Goal: Information Seeking & Learning: Learn about a topic

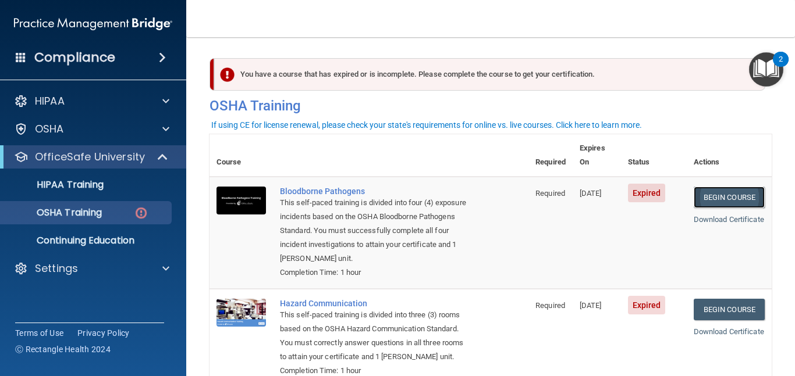
click at [504, 187] on link "Begin Course" at bounding box center [728, 198] width 71 height 22
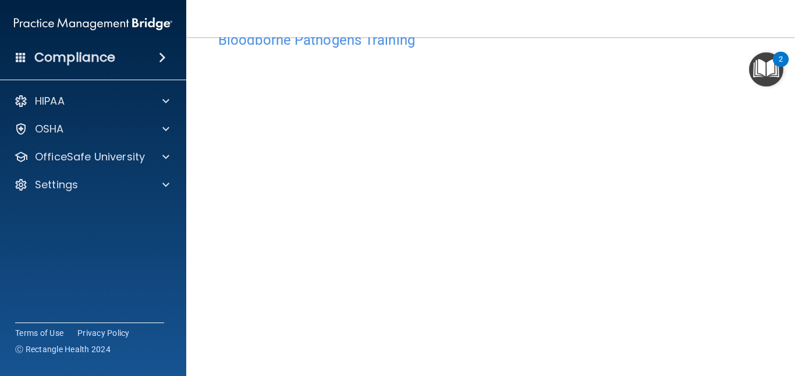
scroll to position [93, 0]
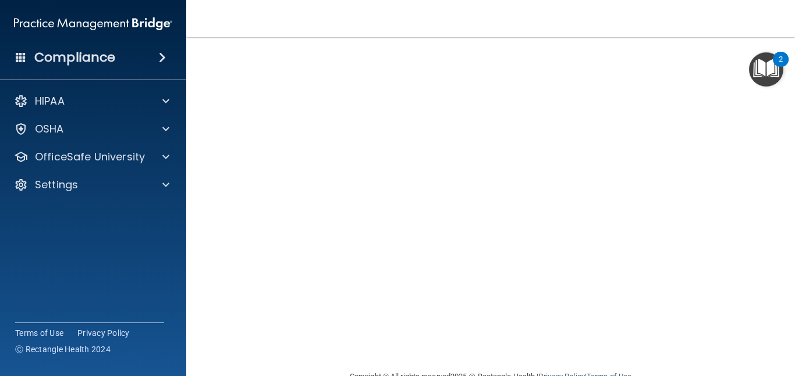
click at [204, 55] on main "Bloodborne Pathogens Training This course doesn’t expire until [DATE]. Are you …" at bounding box center [490, 206] width 608 height 339
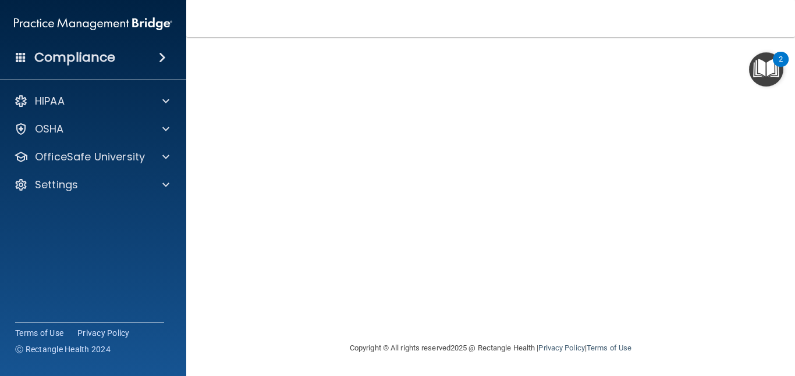
scroll to position [0, 0]
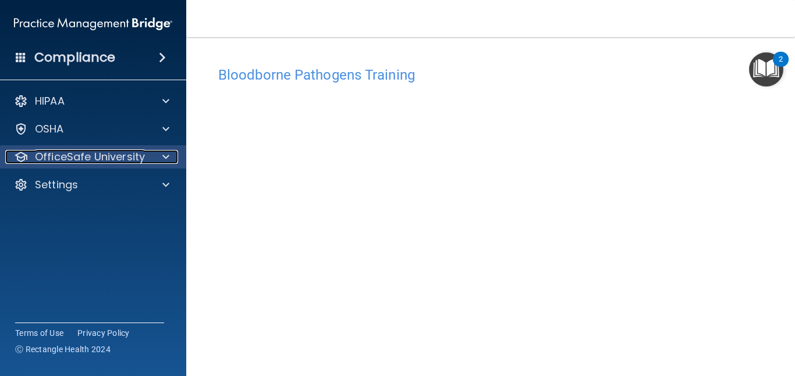
click at [128, 156] on p "OfficeSafe University" at bounding box center [90, 157] width 110 height 14
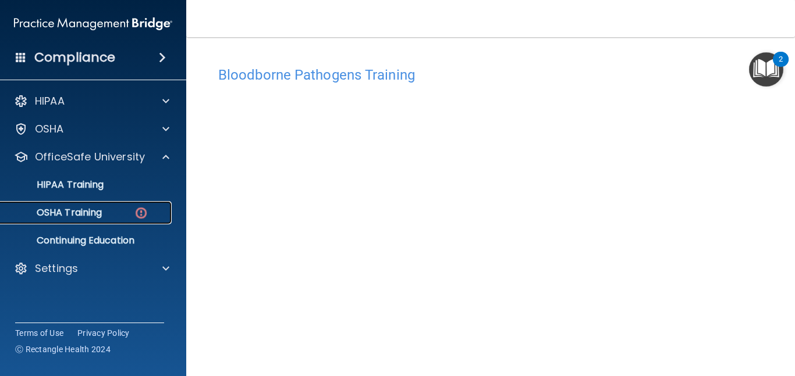
click at [75, 215] on p "OSHA Training" at bounding box center [55, 213] width 94 height 12
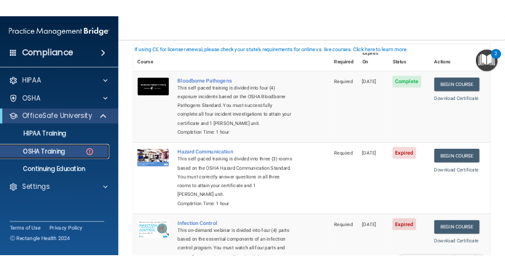
scroll to position [58, 0]
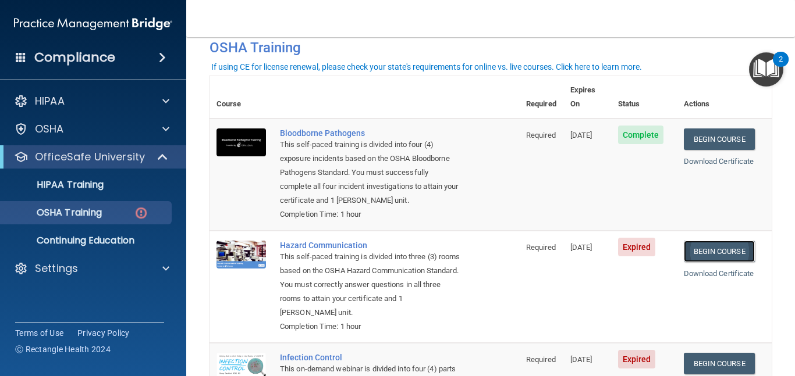
click at [708, 248] on link "Begin Course" at bounding box center [719, 252] width 71 height 22
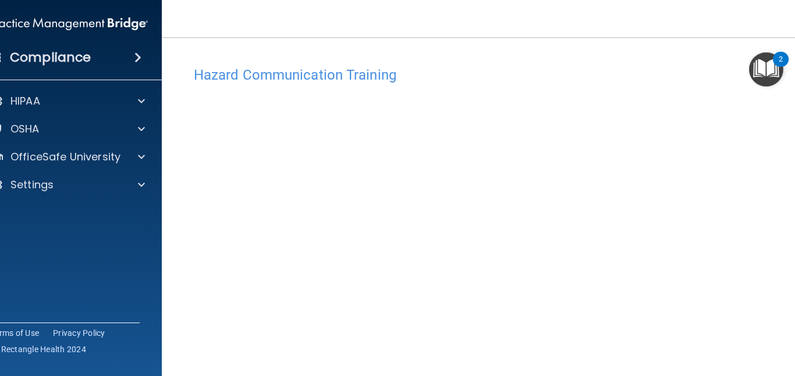
click at [171, 150] on main "Hazard Communication Training This course doesn’t expire until 12/07/2023. Are …" at bounding box center [490, 206] width 657 height 339
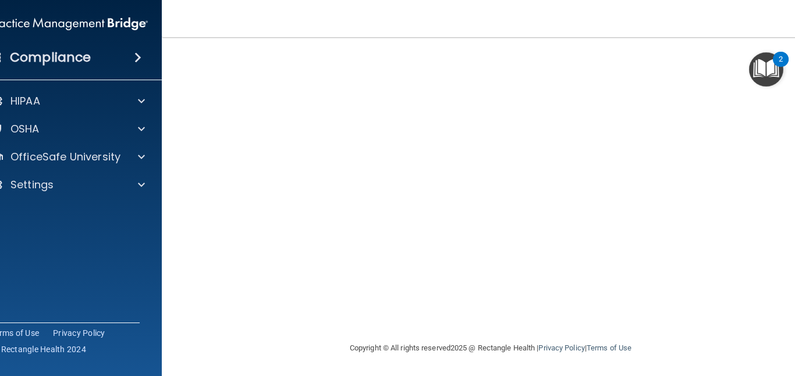
scroll to position [61, 0]
click at [172, 135] on main "Hazard Communication Training This course doesn’t expire until 12/07/2023. Are …" at bounding box center [490, 206] width 657 height 339
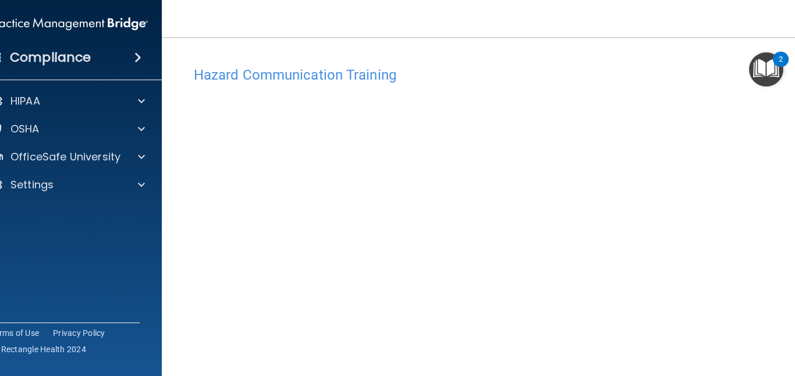
click at [766, 67] on img "Open Resource Center, 2 new notifications" at bounding box center [766, 69] width 34 height 34
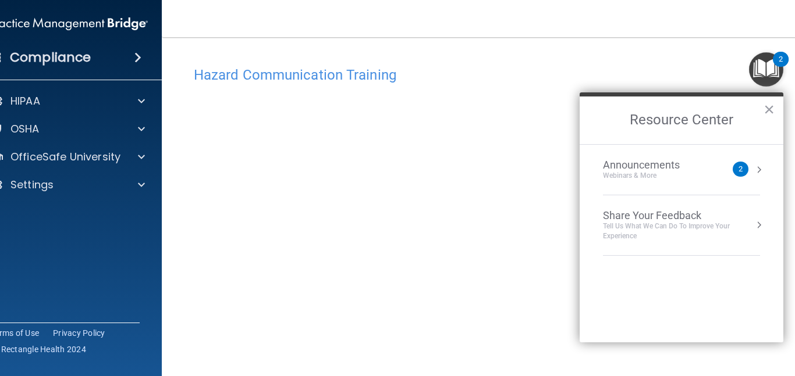
click at [500, 88] on div "Hazard Communication Training" at bounding box center [490, 74] width 611 height 29
click at [770, 108] on button "×" at bounding box center [768, 109] width 11 height 19
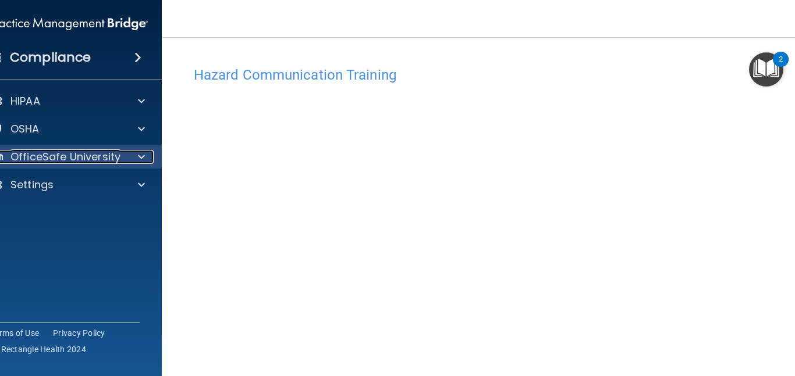
click at [128, 160] on div at bounding box center [139, 157] width 29 height 14
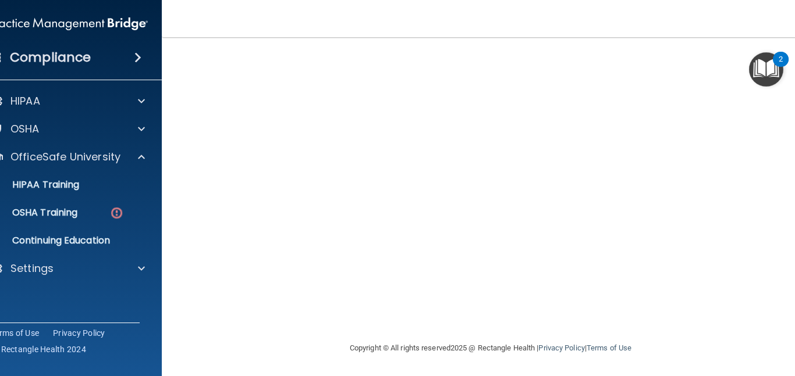
scroll to position [61, 0]
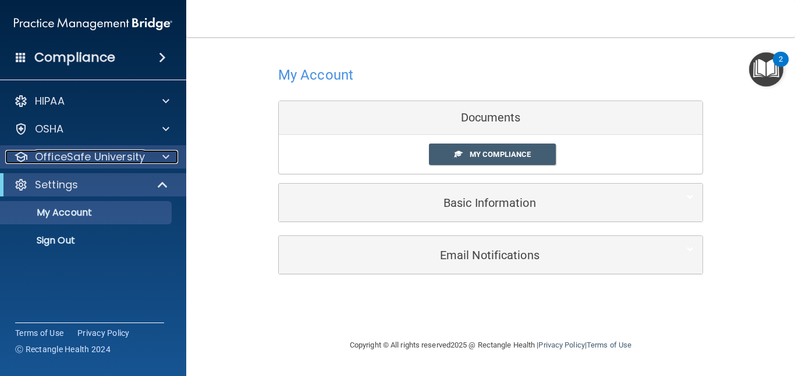
click at [81, 157] on p "OfficeSafe University" at bounding box center [90, 157] width 110 height 14
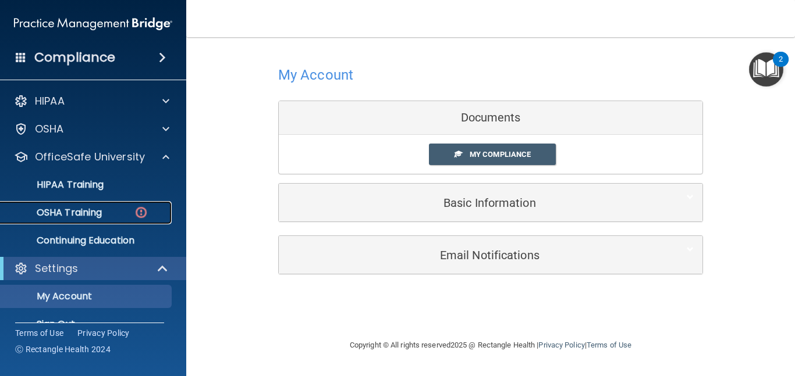
click at [72, 215] on p "OSHA Training" at bounding box center [55, 213] width 94 height 12
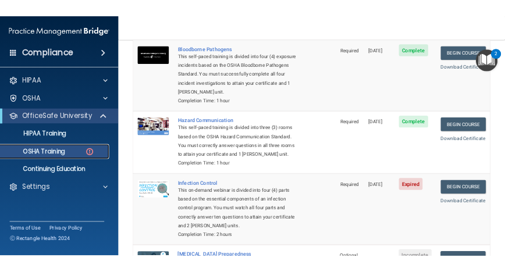
scroll to position [175, 0]
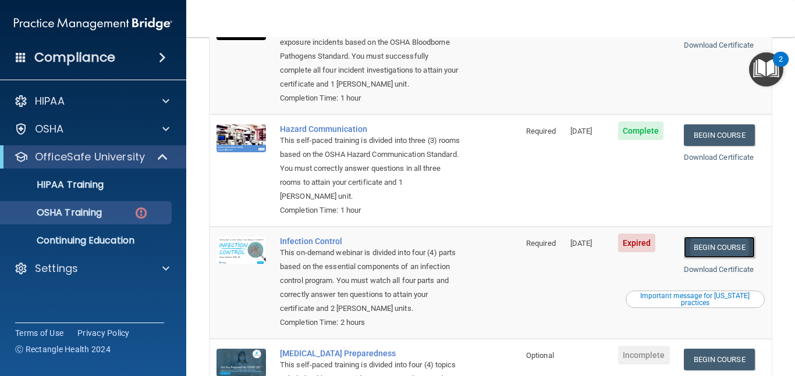
click at [699, 248] on link "Begin Course" at bounding box center [719, 248] width 71 height 22
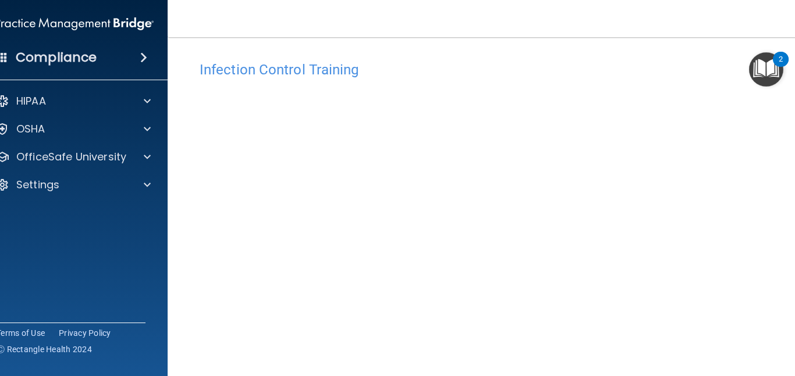
scroll to position [63, 0]
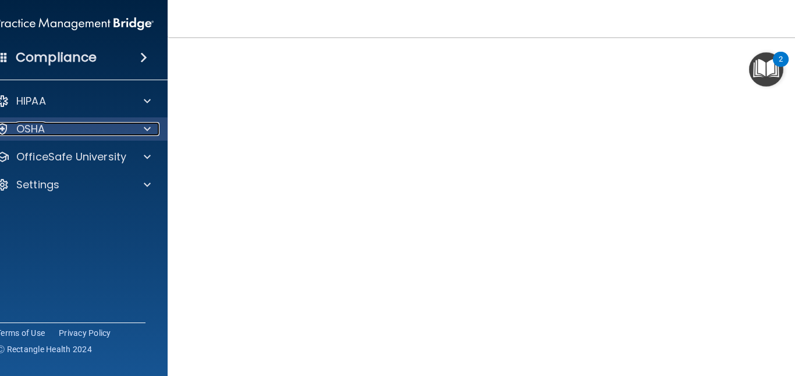
click at [81, 133] on div "OSHA" at bounding box center [59, 129] width 144 height 14
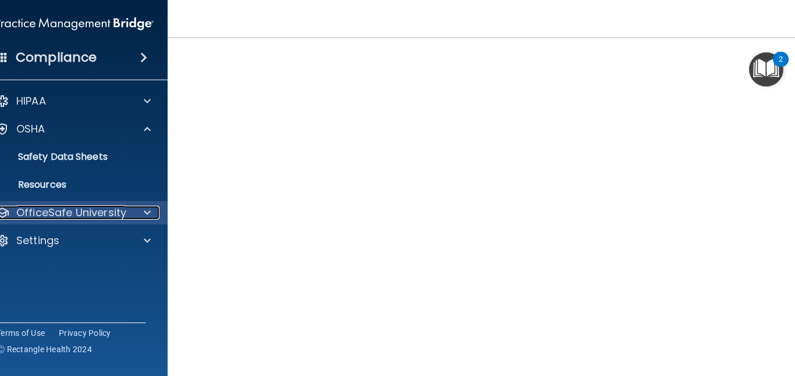
click at [83, 209] on p "OfficeSafe University" at bounding box center [71, 213] width 110 height 14
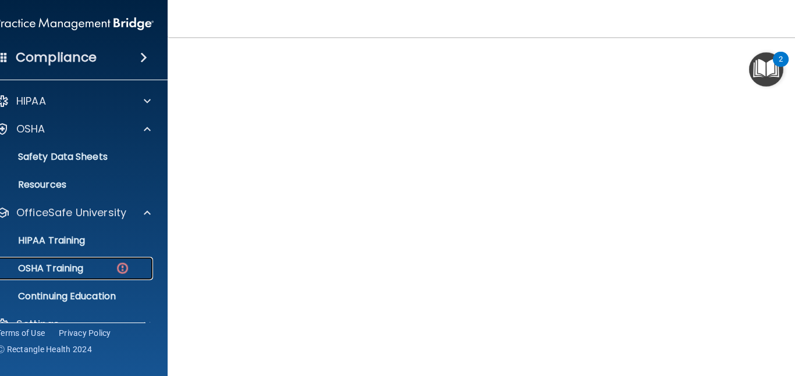
click at [81, 268] on div "OSHA Training" at bounding box center [68, 269] width 159 height 12
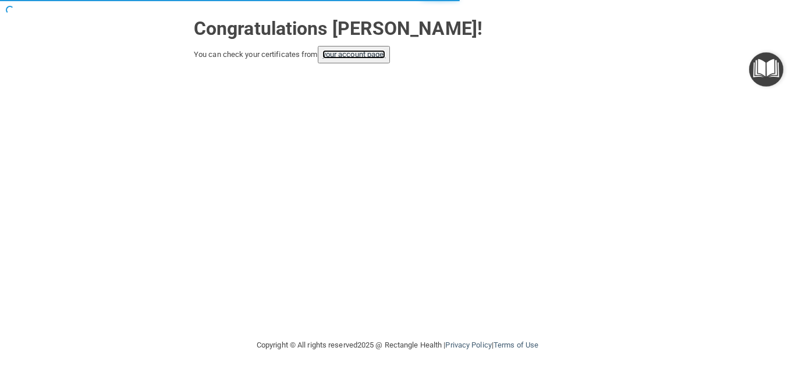
click at [373, 56] on link "your account page!" at bounding box center [353, 54] width 63 height 9
